Goal: Information Seeking & Learning: Learn about a topic

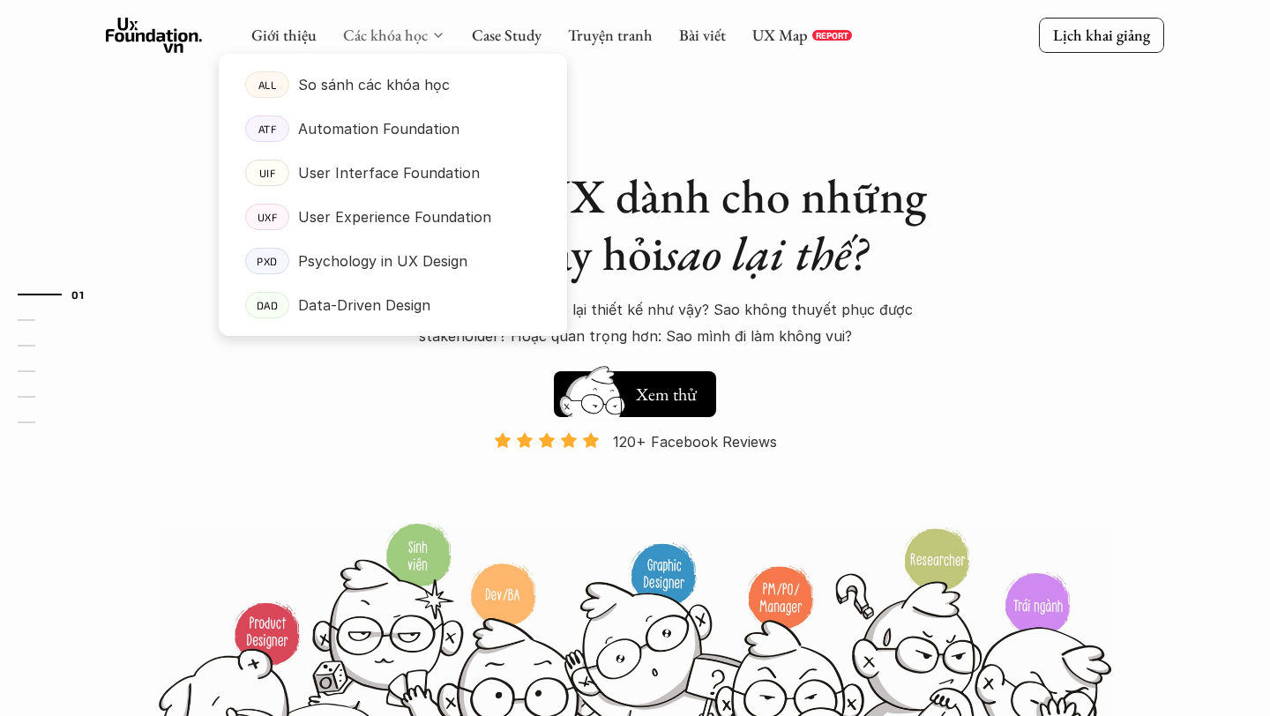
click at [426, 32] on link "Các khóa học" at bounding box center [385, 35] width 85 height 20
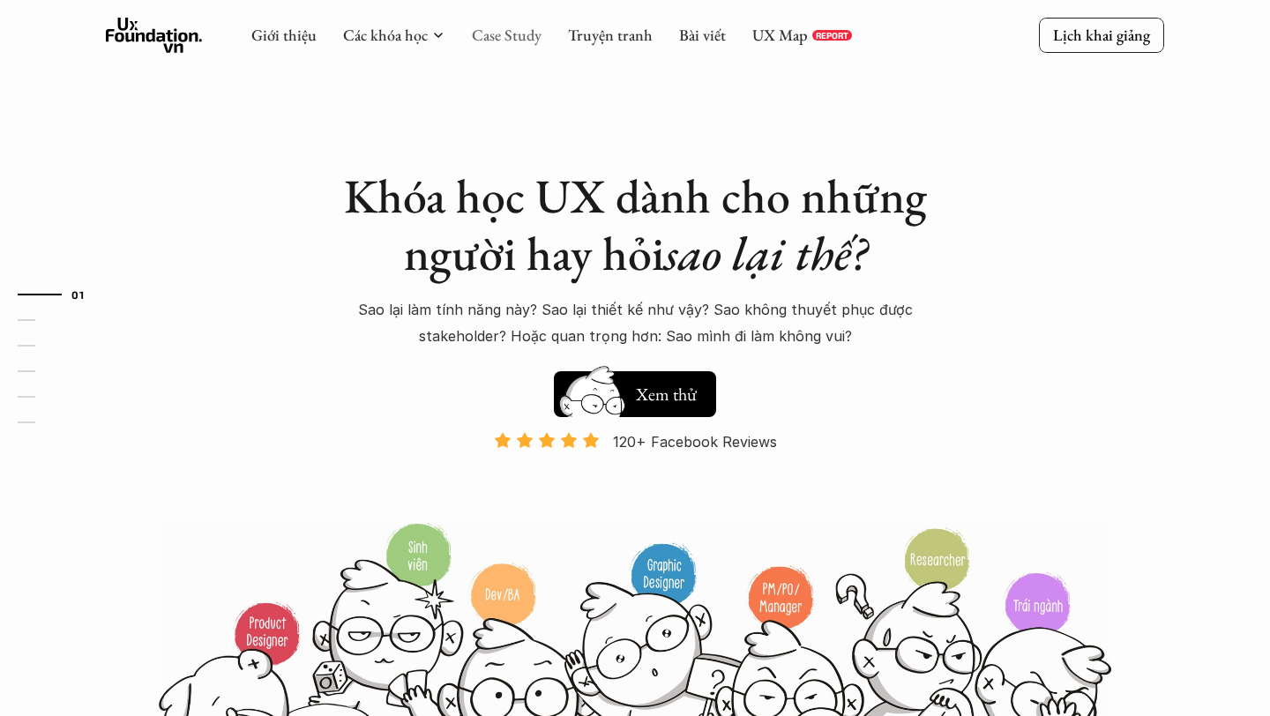
click at [502, 34] on link "Case Study" at bounding box center [507, 35] width 70 height 20
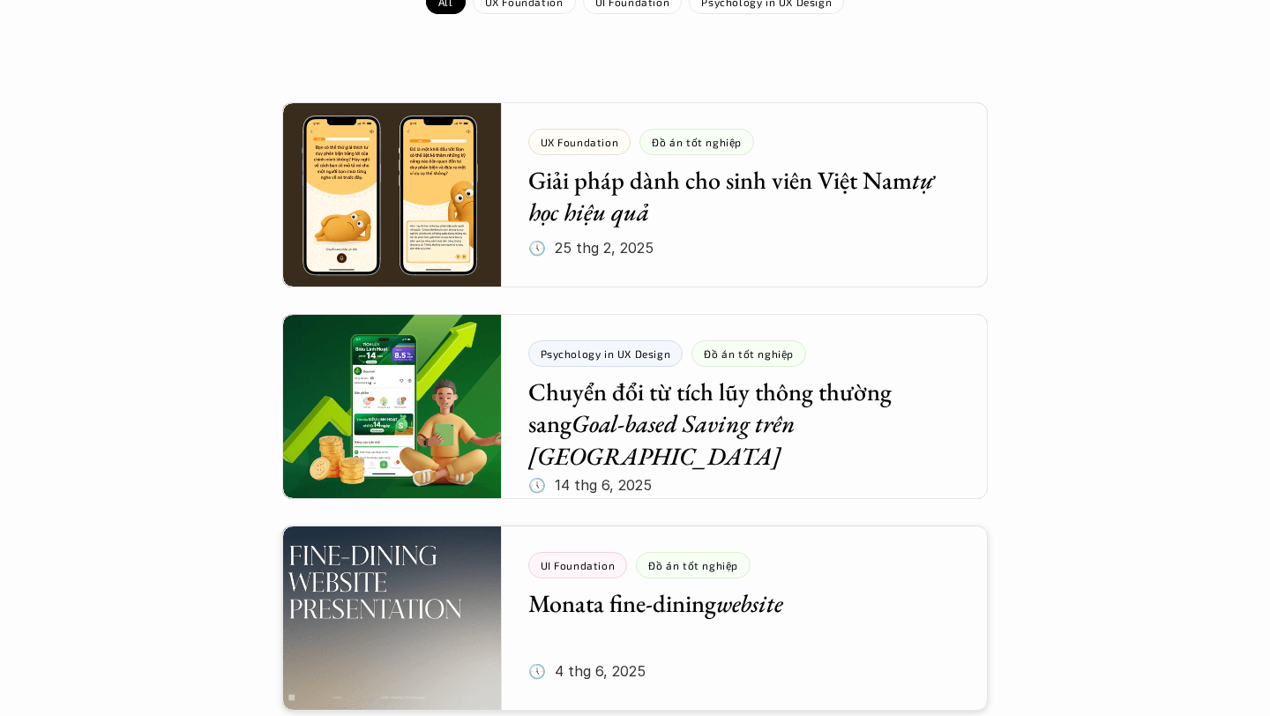
scroll to position [326, 0]
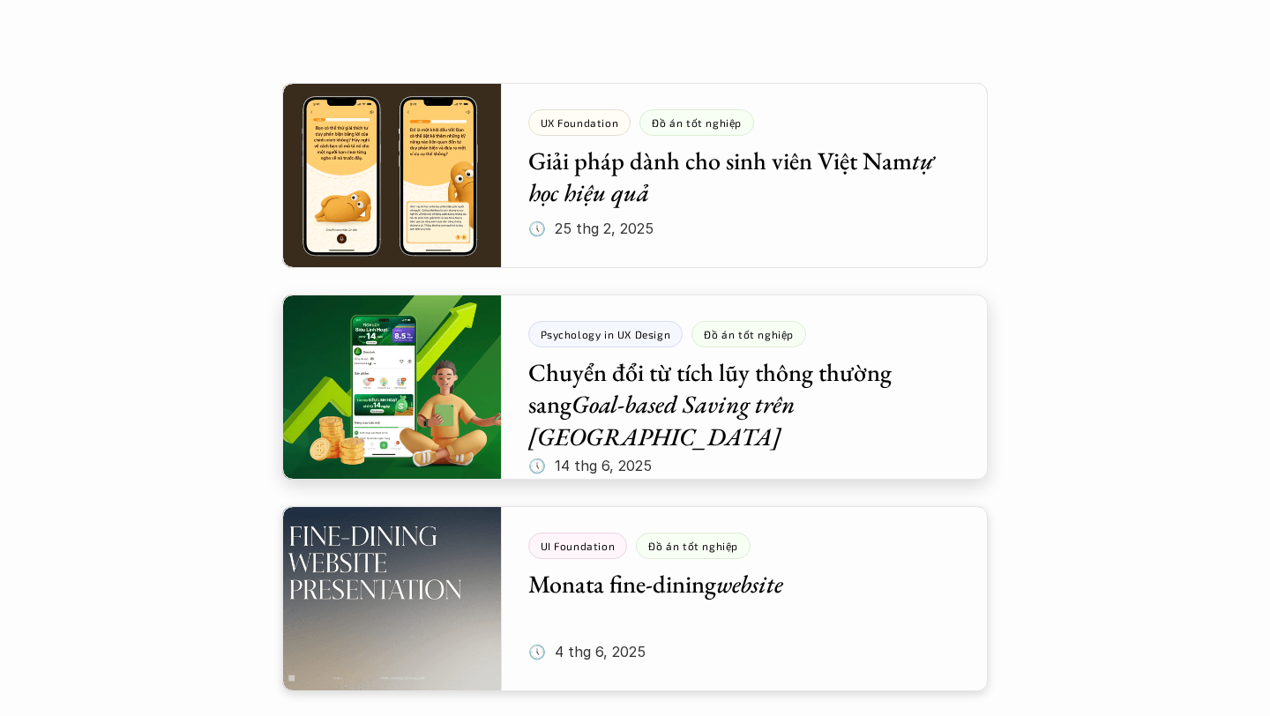
click at [438, 381] on div at bounding box center [635, 387] width 706 height 185
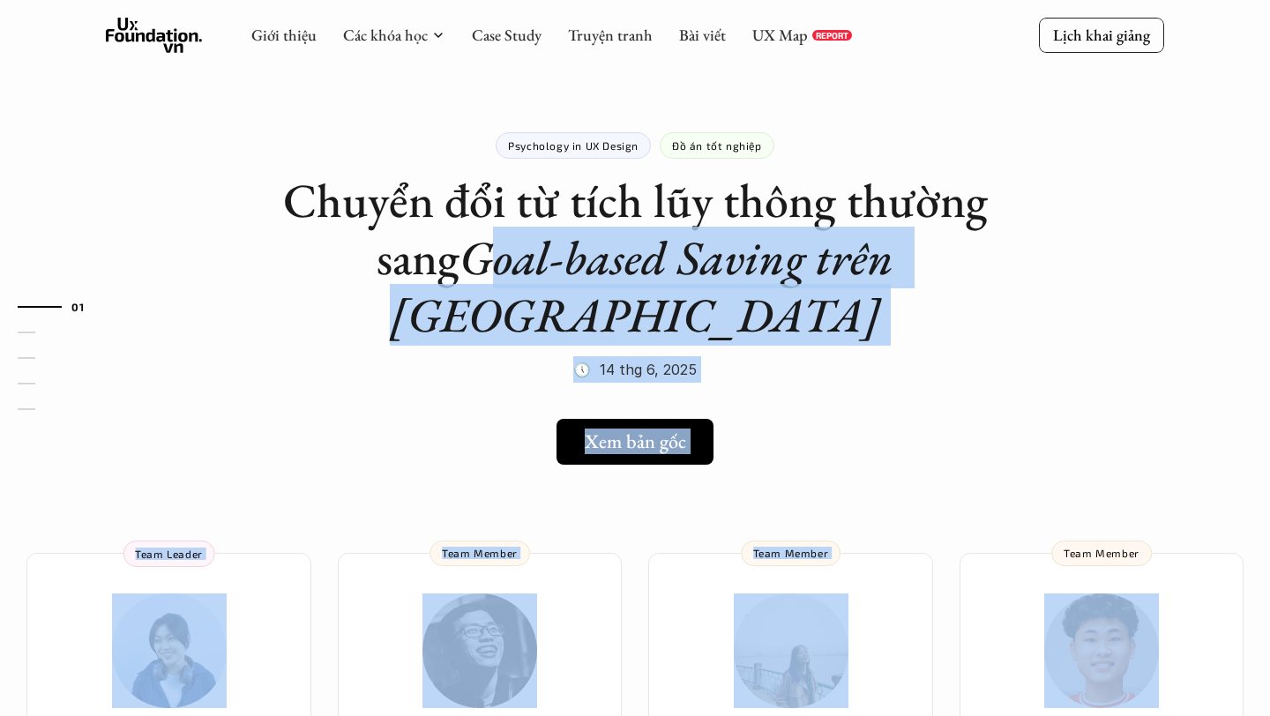
drag, startPoint x: 425, startPoint y: 266, endPoint x: 1211, endPoint y: 414, distance: 799.8
click at [904, 275] on em "Goal-based Saving trên [GEOGRAPHIC_DATA]" at bounding box center [647, 286] width 514 height 119
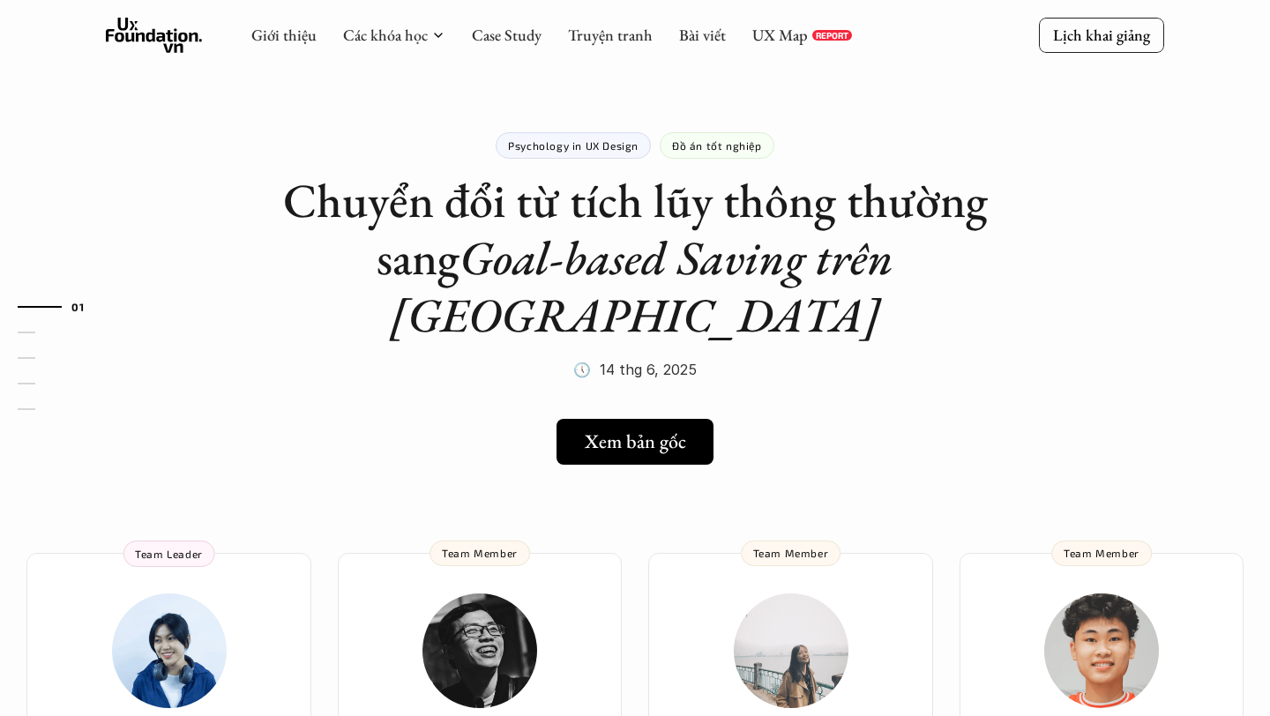
click at [904, 275] on em "Goal-based Saving trên [GEOGRAPHIC_DATA]" at bounding box center [647, 286] width 514 height 119
